Goal: Download file/media

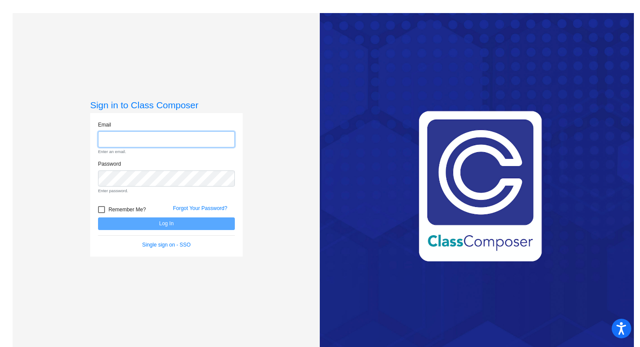
type input "[EMAIL_ADDRESS][DOMAIN_NAME]"
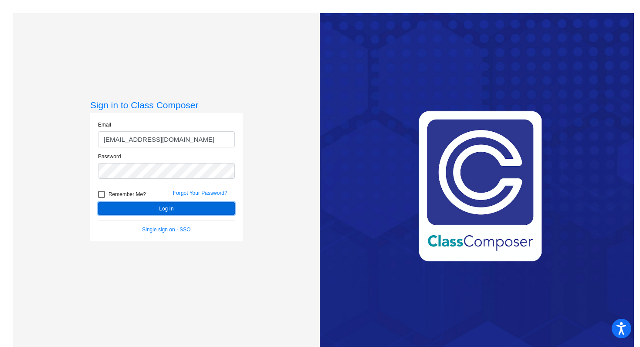
click at [158, 209] on button "Log In" at bounding box center [166, 208] width 137 height 13
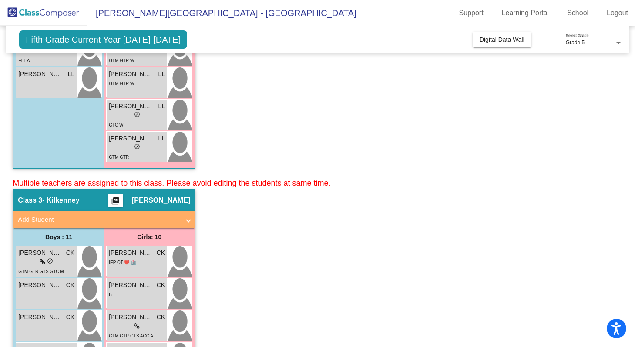
scroll to position [909, 0]
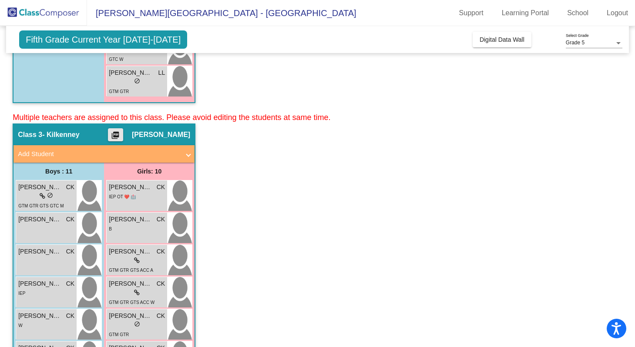
click at [119, 134] on mat-icon "picture_as_pdf" at bounding box center [115, 137] width 10 height 12
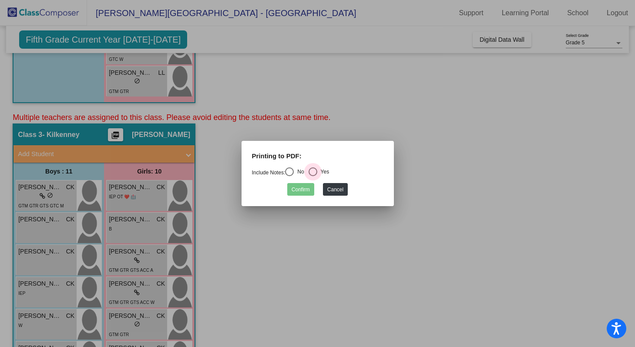
click at [317, 169] on div "Select an option" at bounding box center [313, 172] width 9 height 9
click at [313, 176] on input "Yes" at bounding box center [313, 176] width 0 height 0
radio input "true"
click at [303, 192] on button "Confirm" at bounding box center [300, 189] width 27 height 13
